Goal: Task Accomplishment & Management: Complete application form

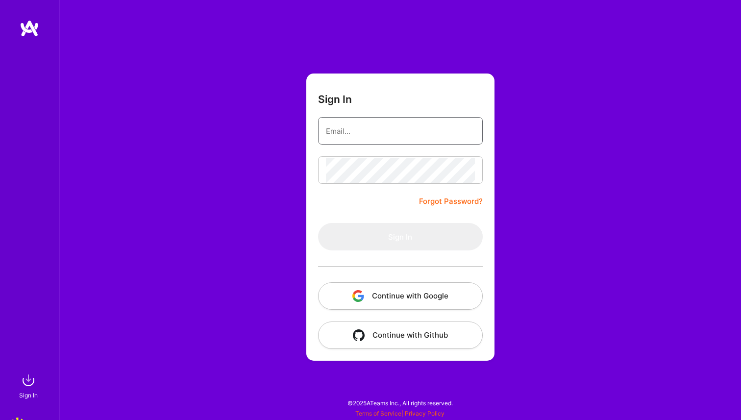
click at [370, 123] on input "email" at bounding box center [400, 131] width 149 height 25
type input "itsiankhan@gmail.com"
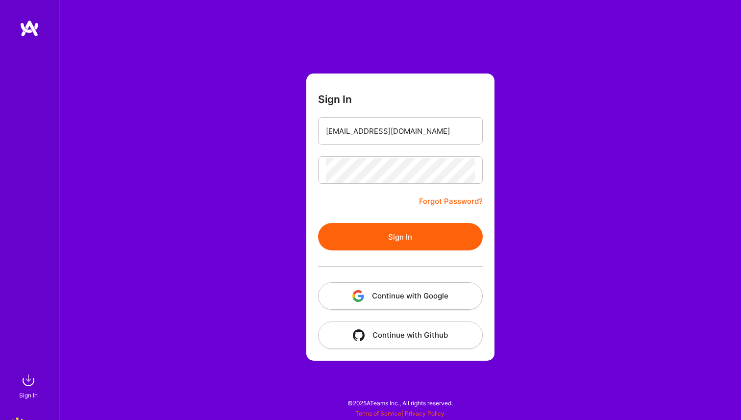
click at [384, 235] on button "Sign In" at bounding box center [400, 236] width 165 height 27
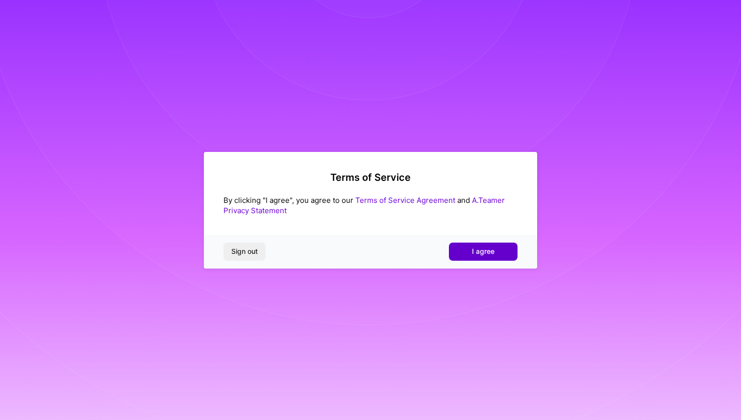
click at [471, 250] on button "I agree" at bounding box center [483, 251] width 69 height 18
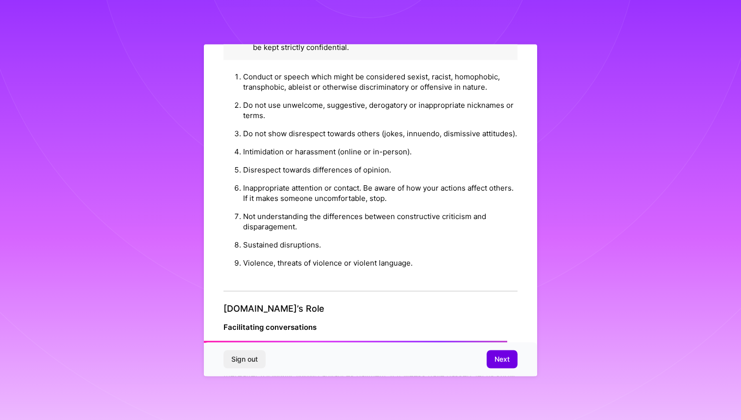
scroll to position [1016, 0]
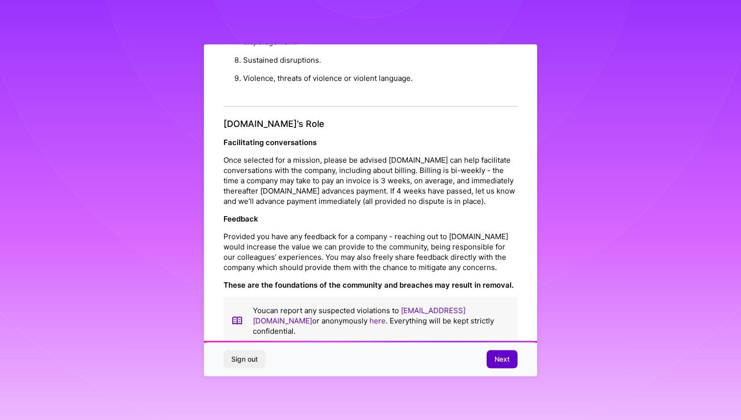
click at [504, 362] on span "Next" at bounding box center [501, 359] width 15 height 10
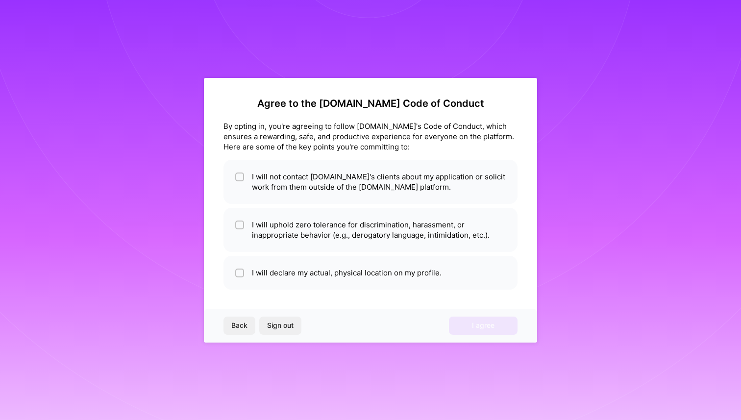
scroll to position [0, 0]
click at [288, 275] on li "I will declare my actual, physical location on my profile." at bounding box center [370, 273] width 294 height 34
checkbox input "true"
click at [268, 231] on li "I will uphold zero tolerance for discrimination, harassment, or inappropriate b…" at bounding box center [370, 230] width 294 height 44
checkbox input "true"
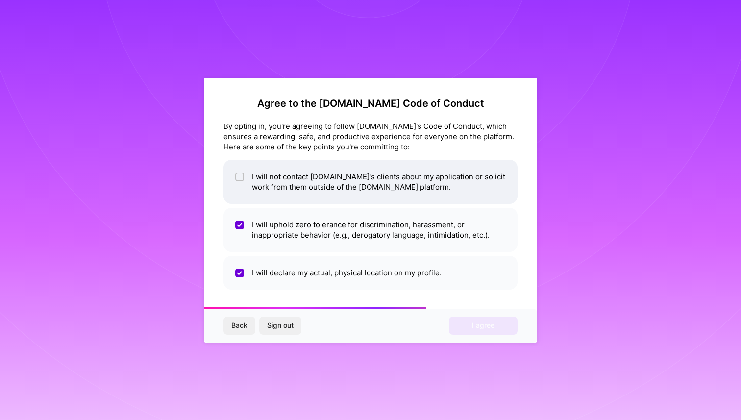
click at [267, 177] on li "I will not contact [DOMAIN_NAME]'s clients about my application or solicit work…" at bounding box center [370, 182] width 294 height 44
checkbox input "true"
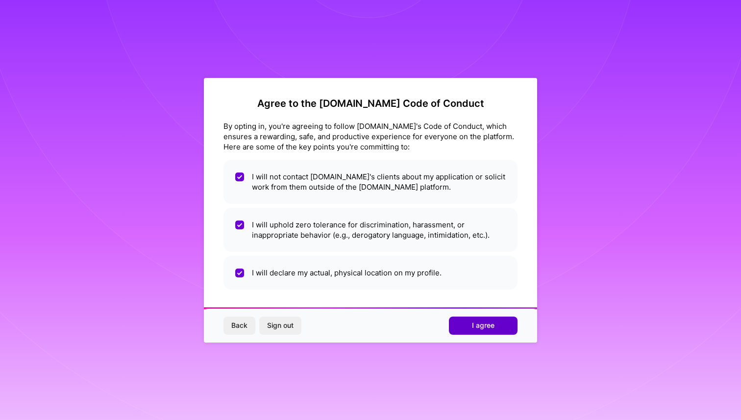
click at [483, 331] on button "I agree" at bounding box center [483, 325] width 69 height 18
